Goal: Navigation & Orientation: Find specific page/section

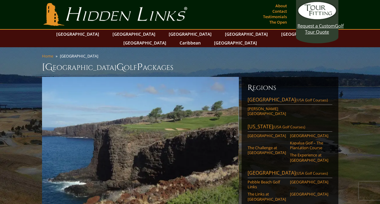
click at [206, 61] on h1 "USA G olf P ackages" at bounding box center [190, 67] width 296 height 12
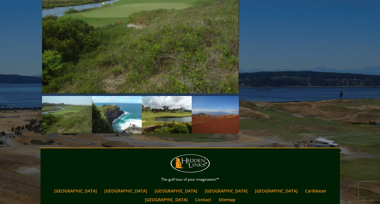
scroll to position [774, 0]
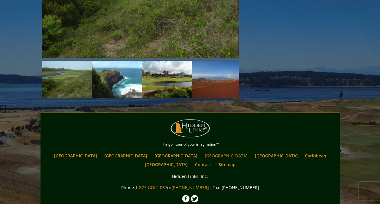
click at [202, 151] on link "[GEOGRAPHIC_DATA]" at bounding box center [226, 155] width 49 height 9
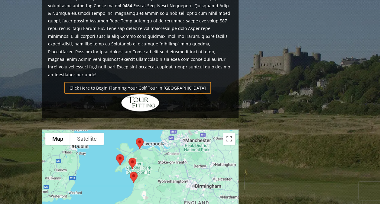
scroll to position [532, 0]
